Goal: Task Accomplishment & Management: Manage account settings

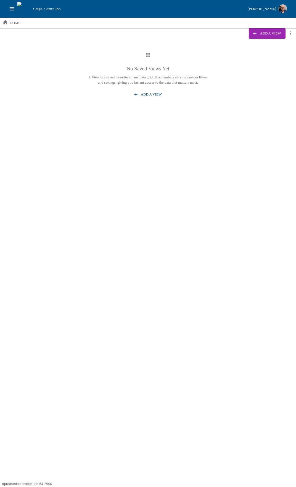
click at [12, 7] on icon "open drawer" at bounding box center [12, 9] width 6 height 6
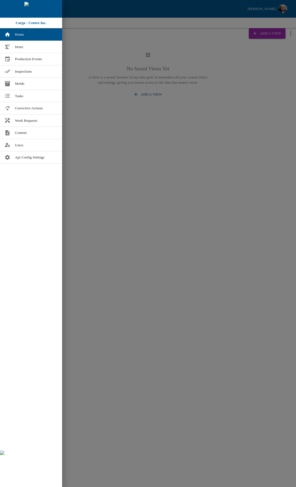
click at [114, 164] on div at bounding box center [148, 243] width 296 height 487
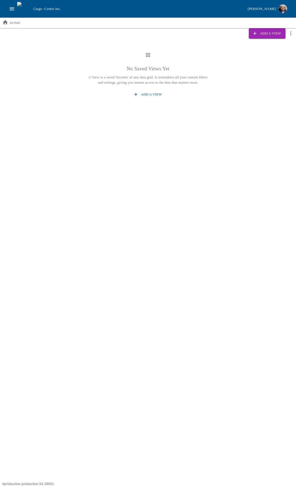
click at [264, 5] on button "[PERSON_NAME]" at bounding box center [267, 9] width 44 height 12
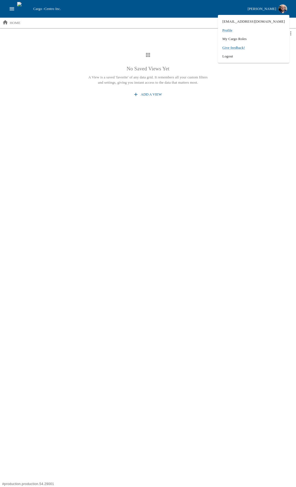
click at [243, 56] on li "Logout" at bounding box center [253, 56] width 71 height 9
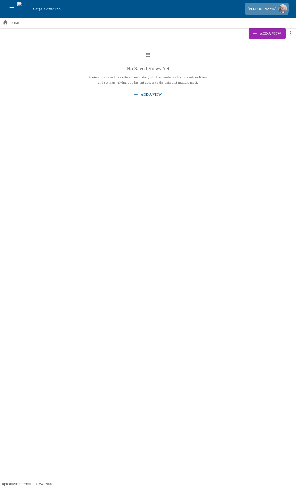
click at [267, 8] on div "[PERSON_NAME]" at bounding box center [262, 9] width 28 height 6
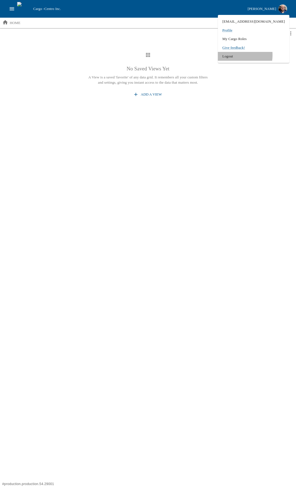
click at [248, 55] on li "Logout" at bounding box center [253, 56] width 71 height 9
